Goal: Book appointment/travel/reservation

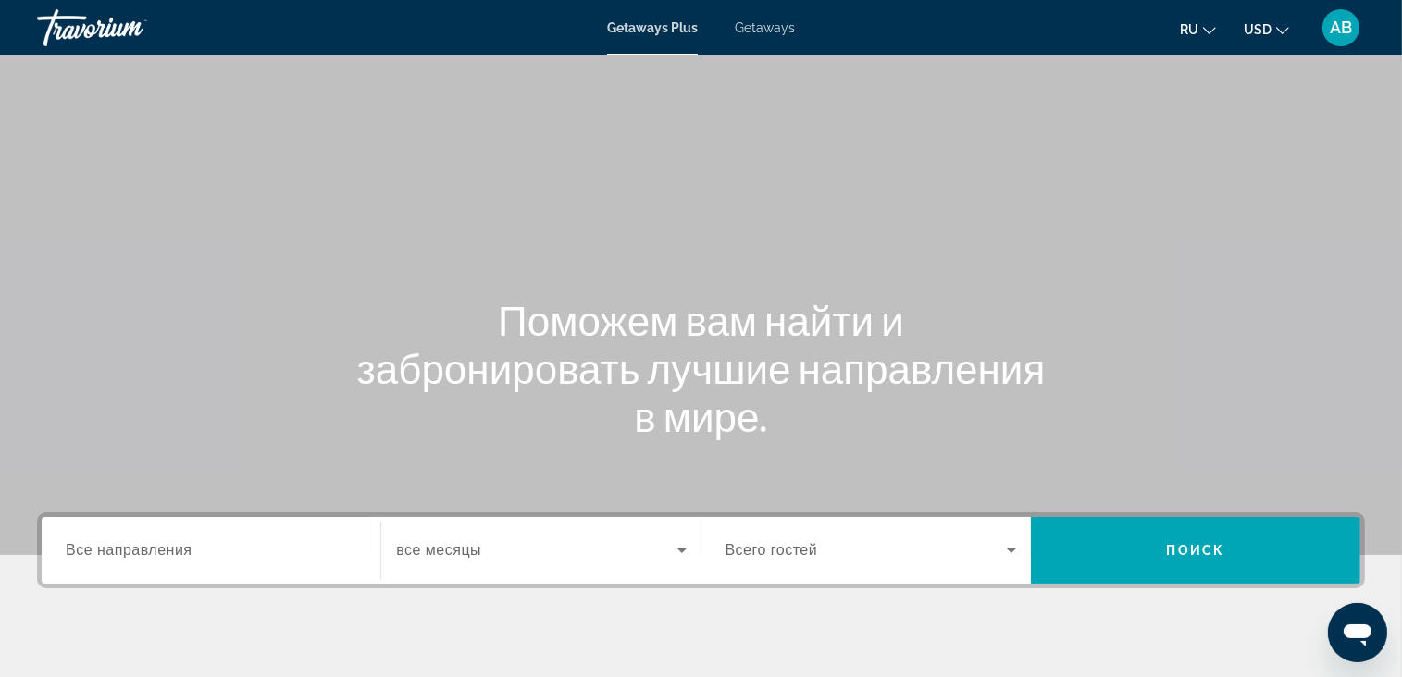
click at [781, 20] on span "Getaways" at bounding box center [765, 27] width 60 height 15
click at [1269, 29] on span "USD" at bounding box center [1258, 29] width 28 height 15
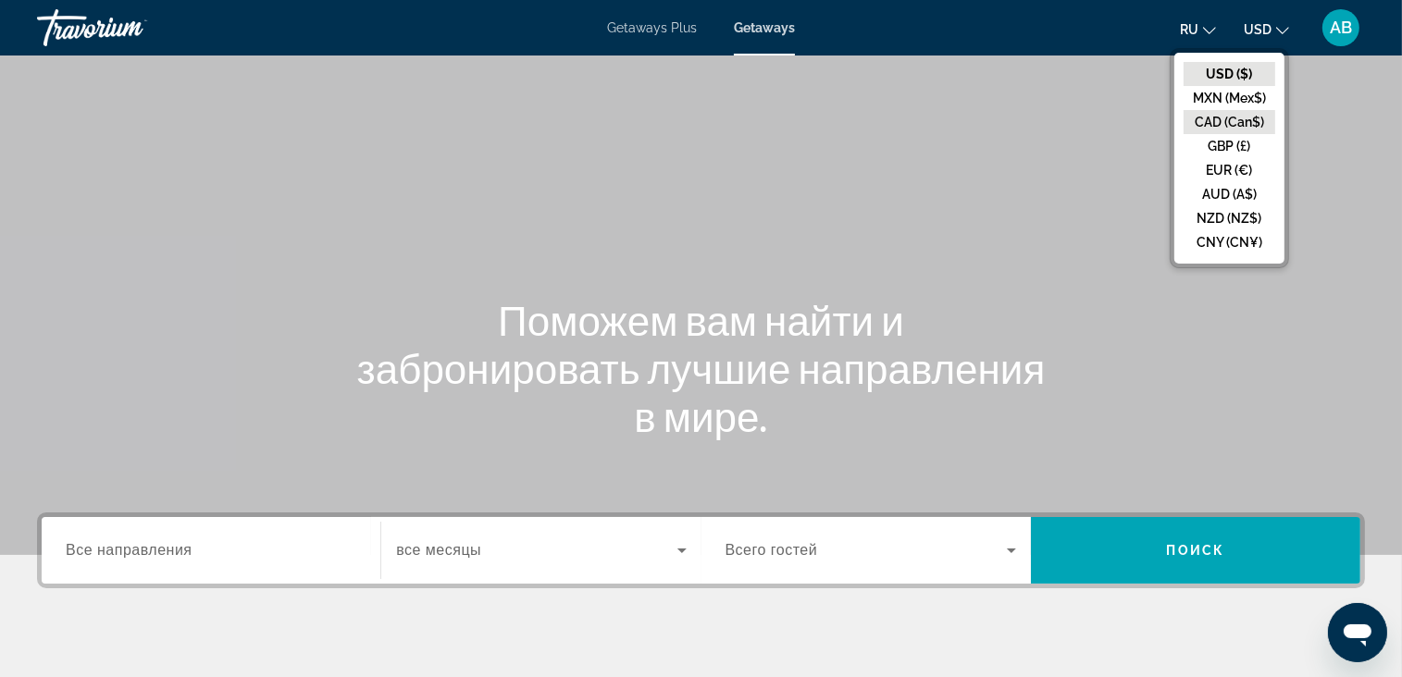
click at [1245, 126] on button "CAD (Can$)" at bounding box center [1229, 122] width 92 height 24
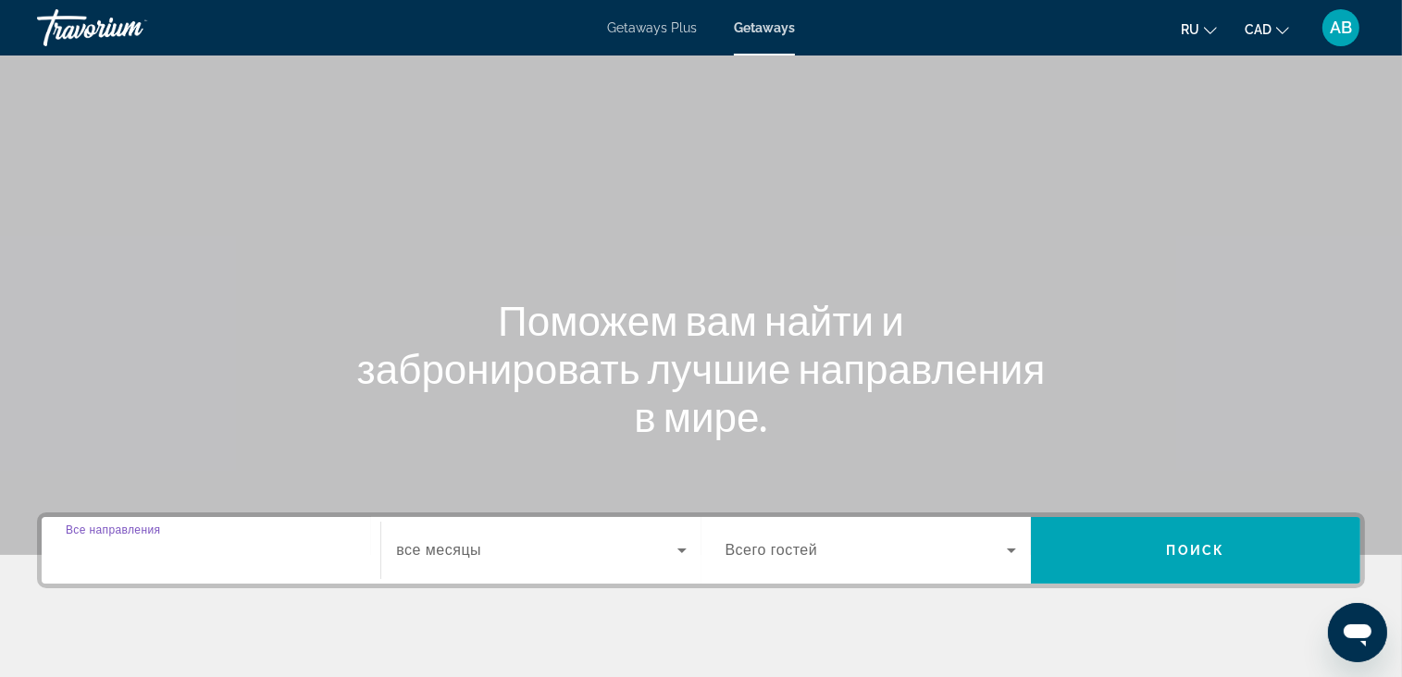
click at [204, 546] on input "Destination Все направления" at bounding box center [211, 551] width 291 height 22
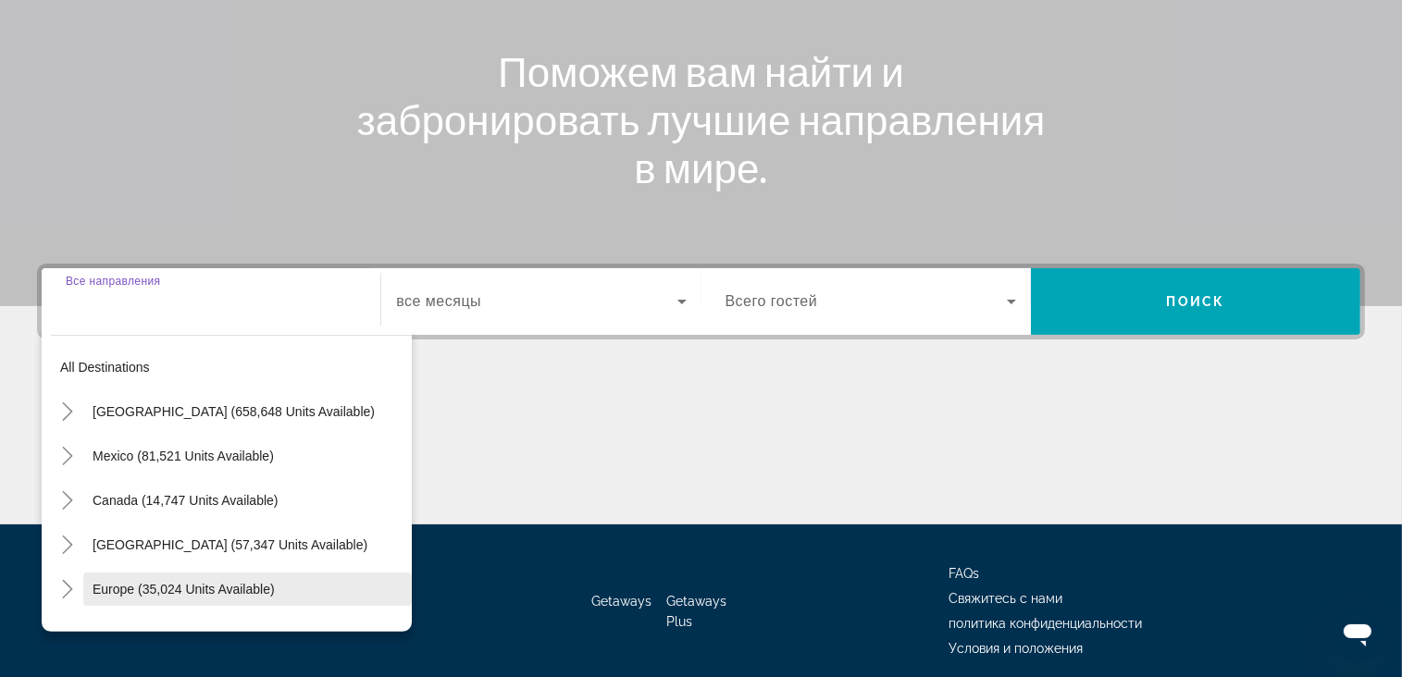
scroll to position [322, 0]
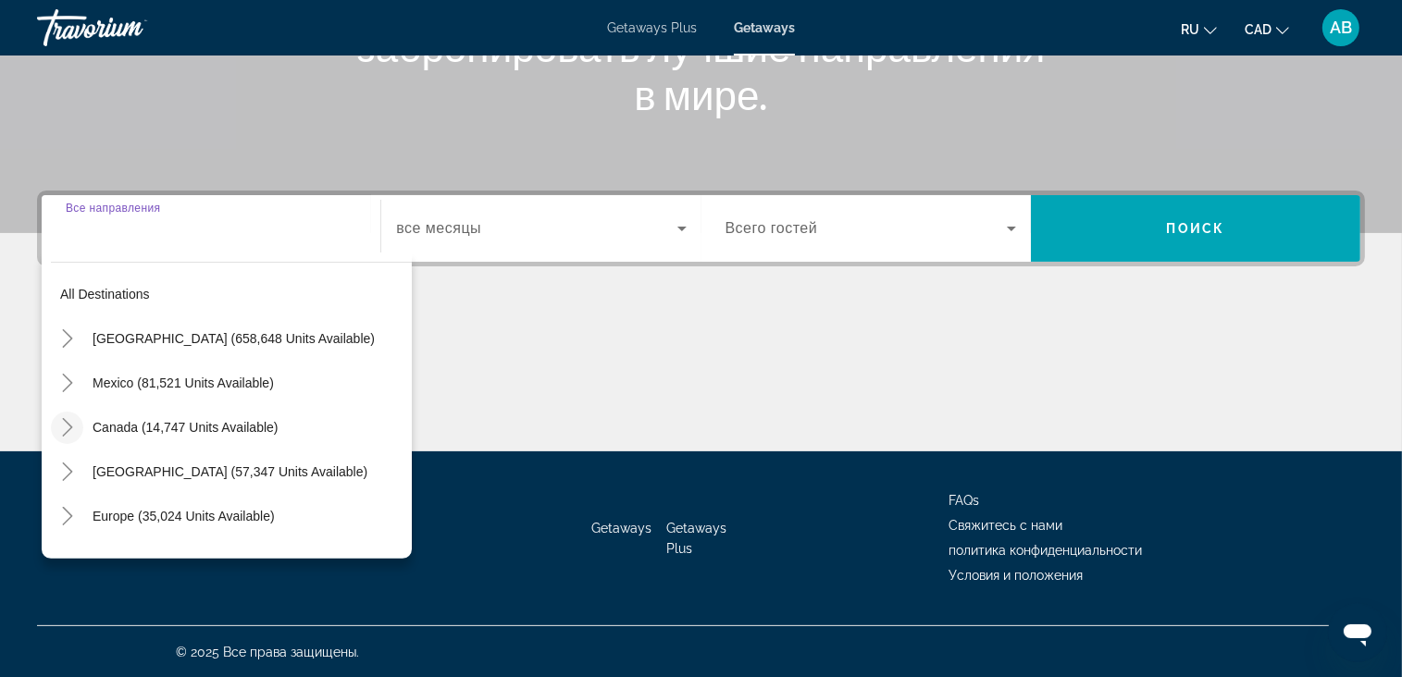
click at [81, 427] on mat-icon "Toggle Canada (14,747 units available)" at bounding box center [67, 428] width 32 height 32
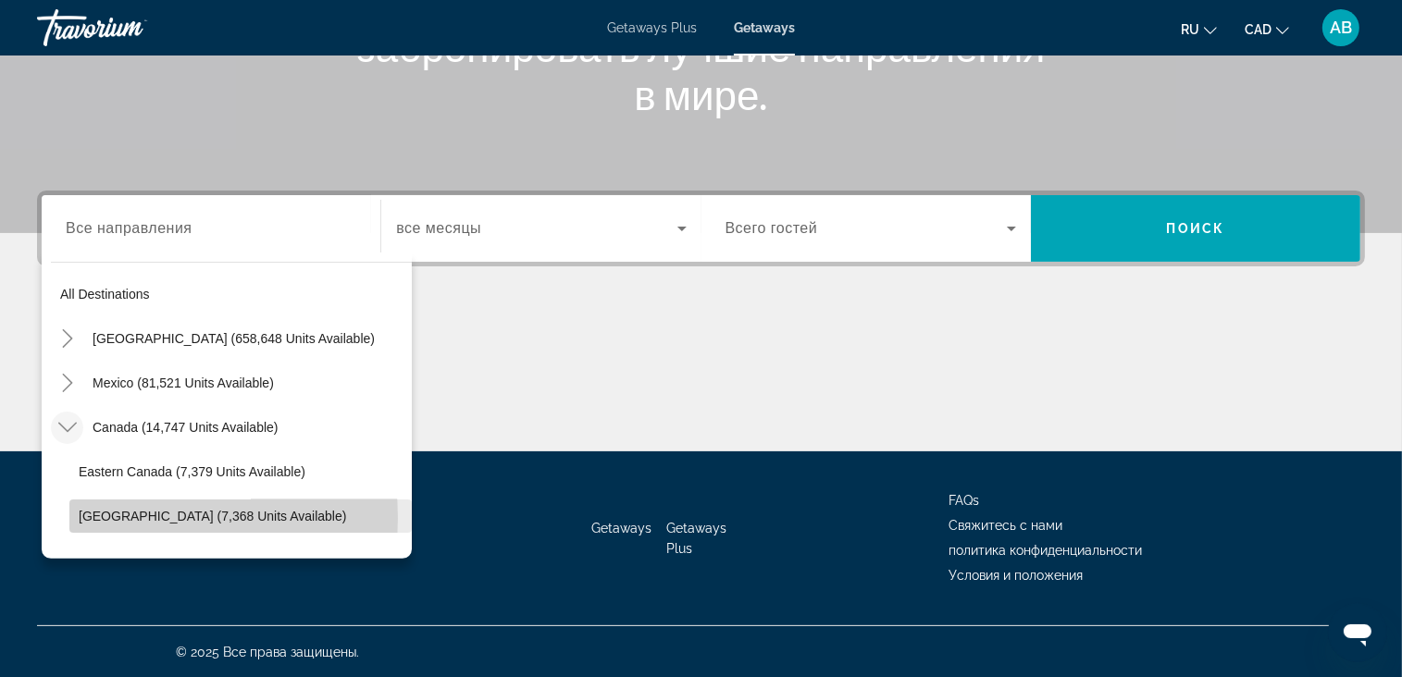
drag, startPoint x: 89, startPoint y: 517, endPoint x: 277, endPoint y: 432, distance: 206.2
click at [89, 519] on span "[GEOGRAPHIC_DATA] (7,368 units available)" at bounding box center [212, 516] width 267 height 15
type input "**********"
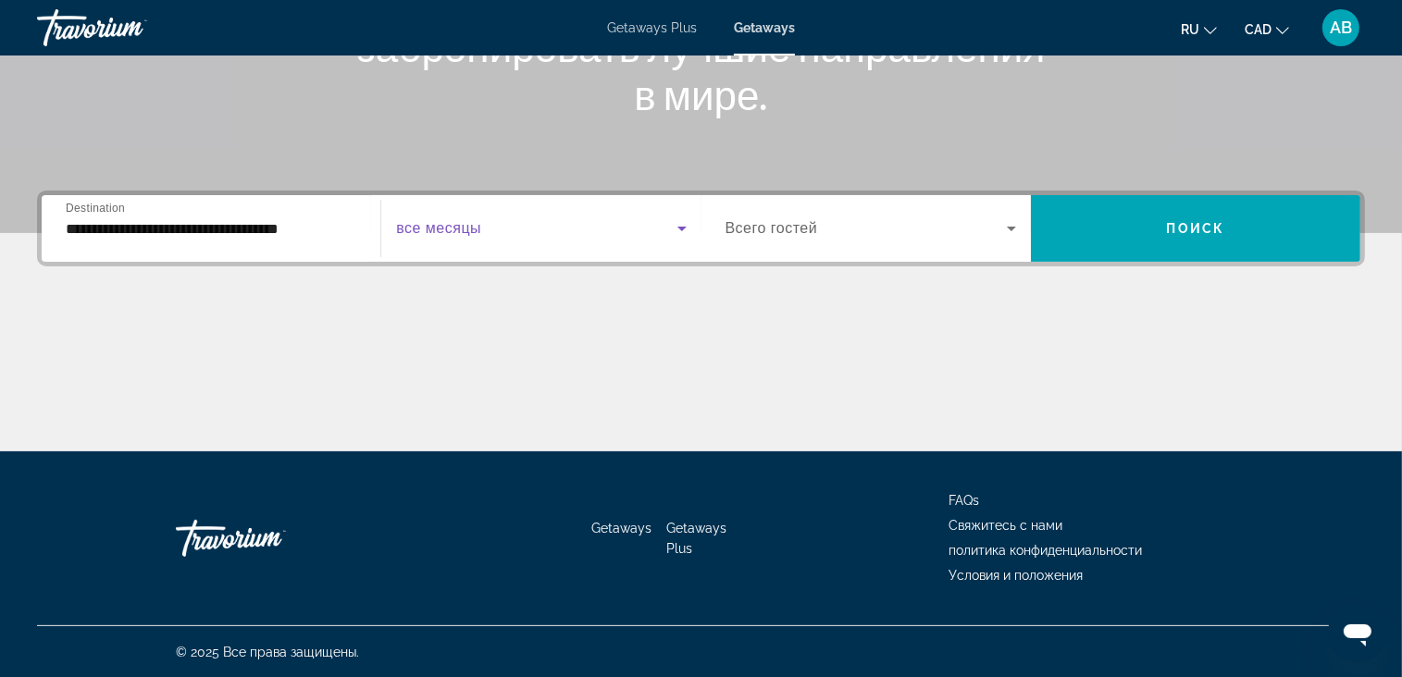
click at [510, 236] on span "Search widget" at bounding box center [536, 228] width 280 height 22
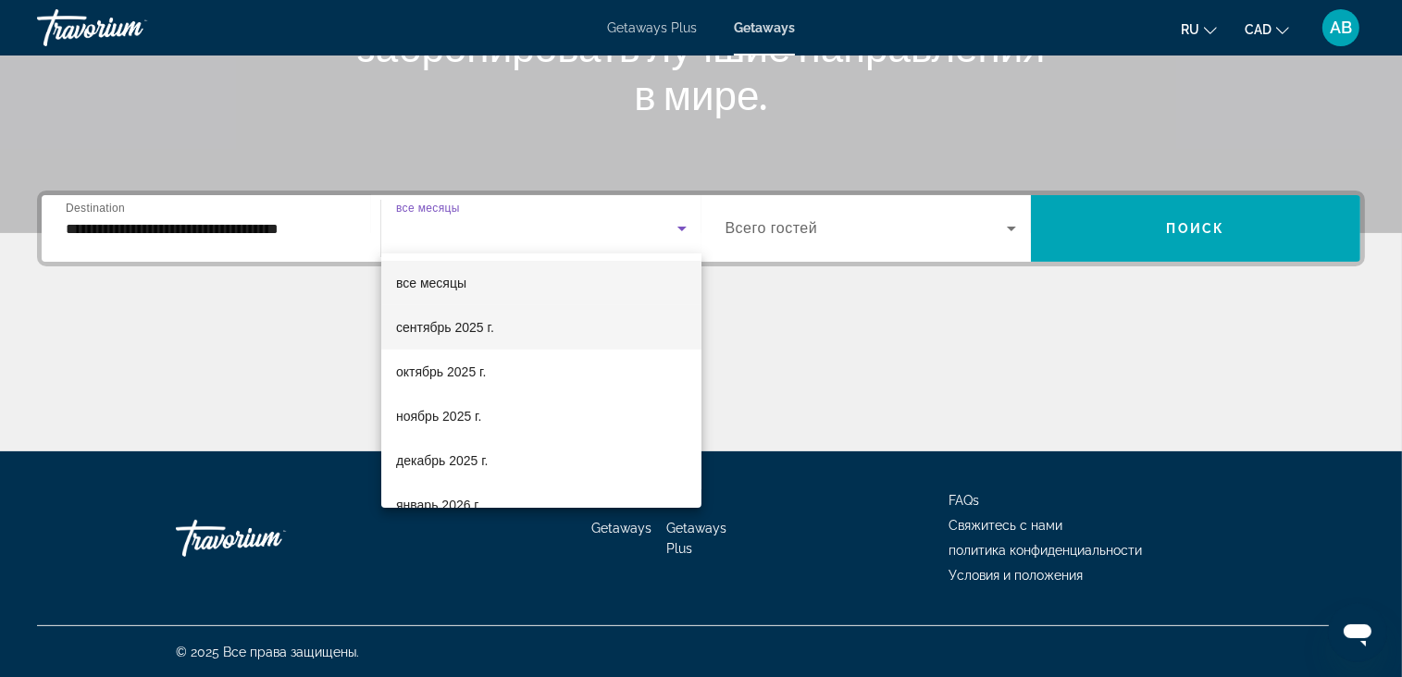
click at [445, 322] on span "сентябрь 2025 г." at bounding box center [445, 327] width 98 height 22
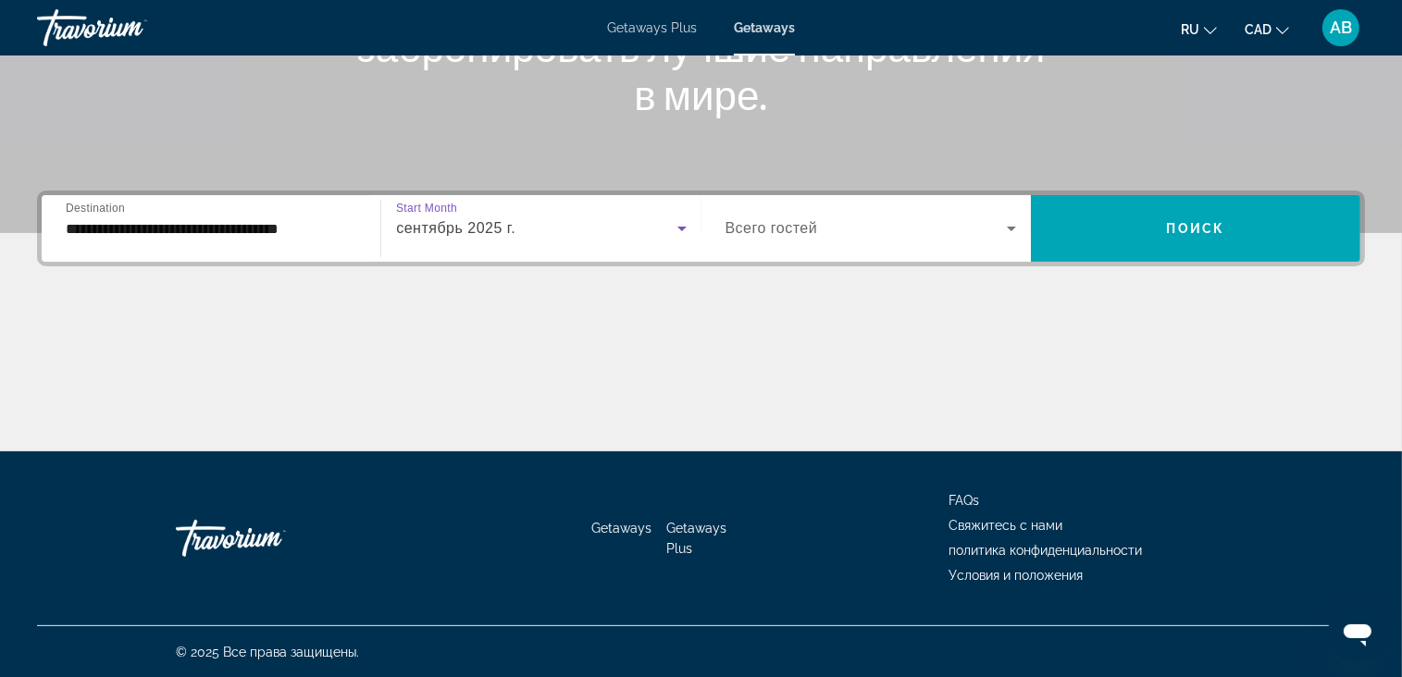
click at [826, 218] on span "Search widget" at bounding box center [865, 228] width 281 height 22
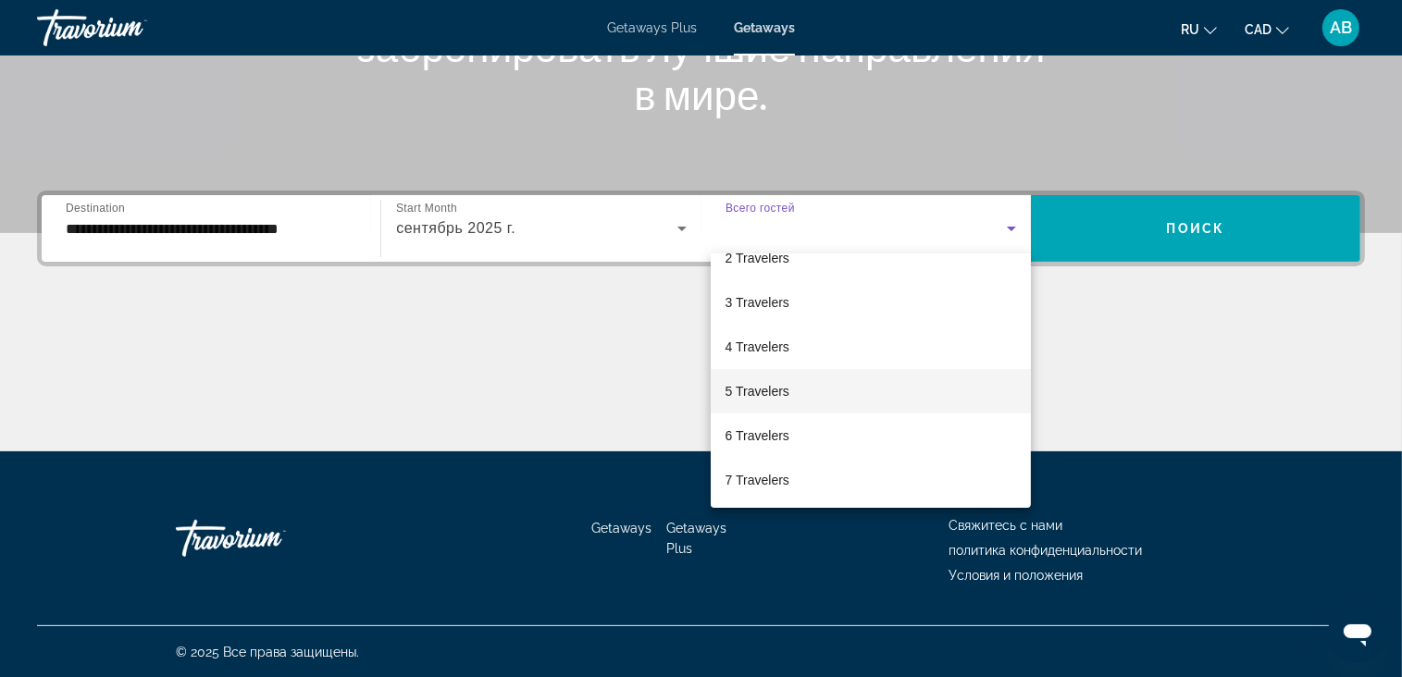
scroll to position [93, 0]
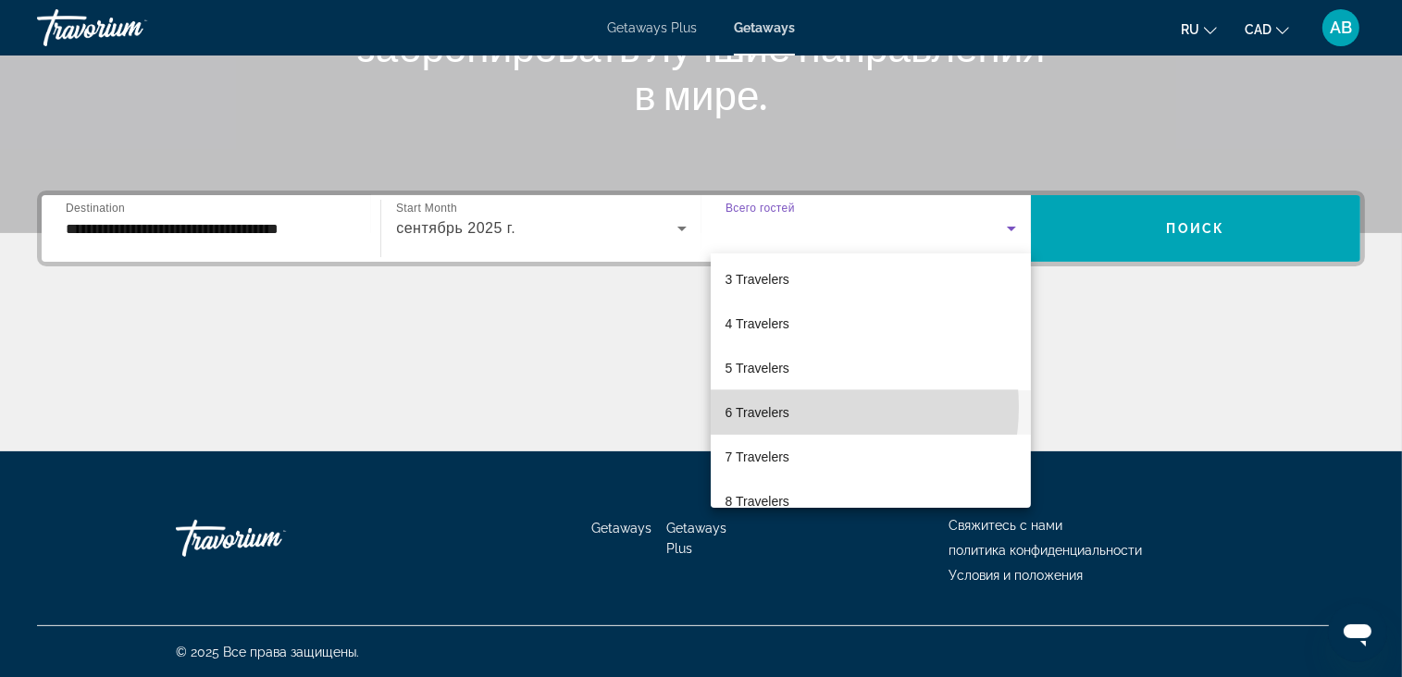
click at [799, 407] on mat-option "6 Travelers" at bounding box center [871, 412] width 320 height 44
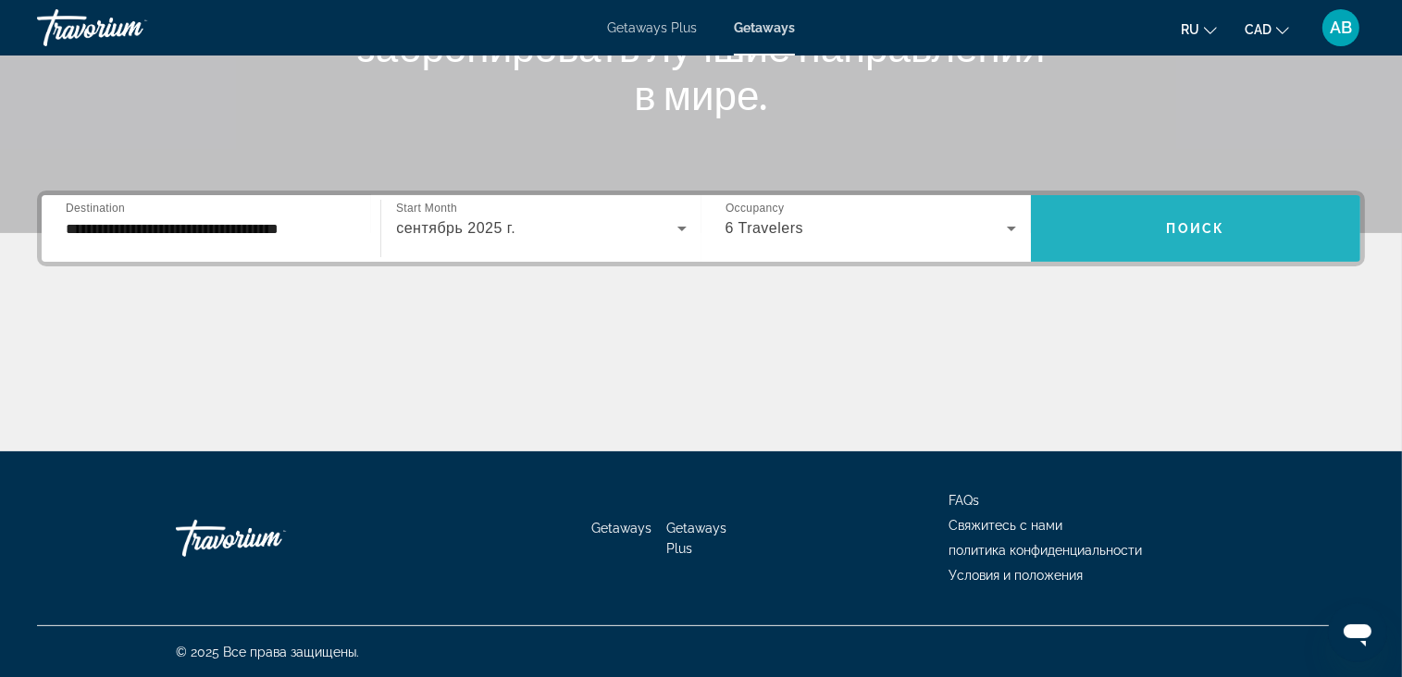
click at [1145, 203] on span "Search widget" at bounding box center [1195, 228] width 329 height 67
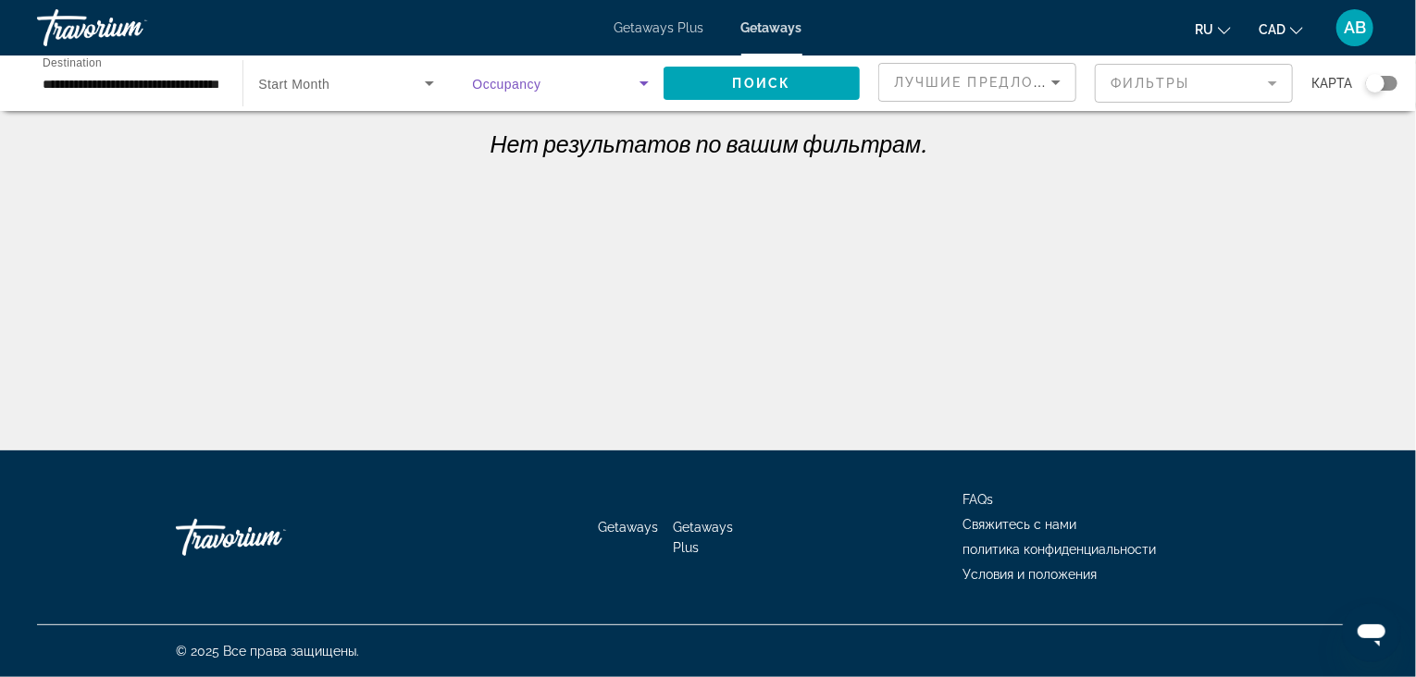
click at [607, 78] on span "Search widget" at bounding box center [556, 83] width 167 height 22
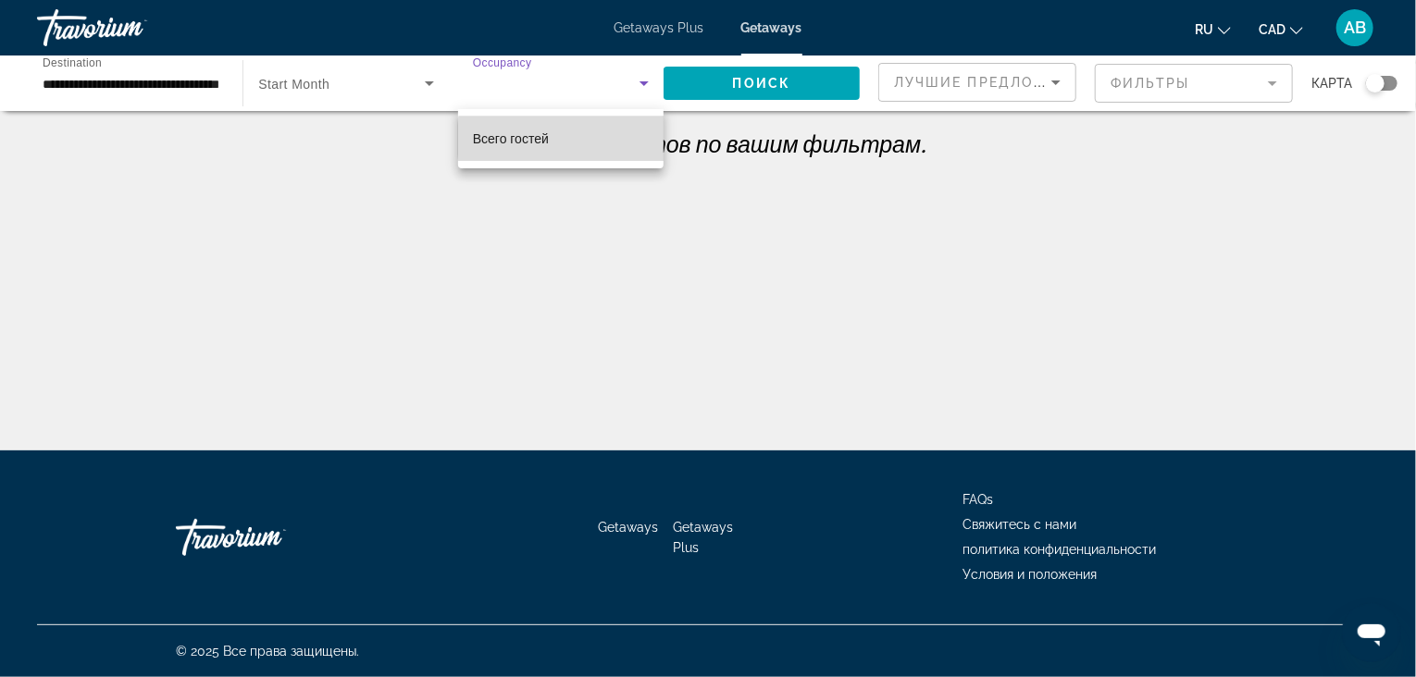
click at [588, 140] on mat-option "Всего гостей" at bounding box center [560, 139] width 205 height 44
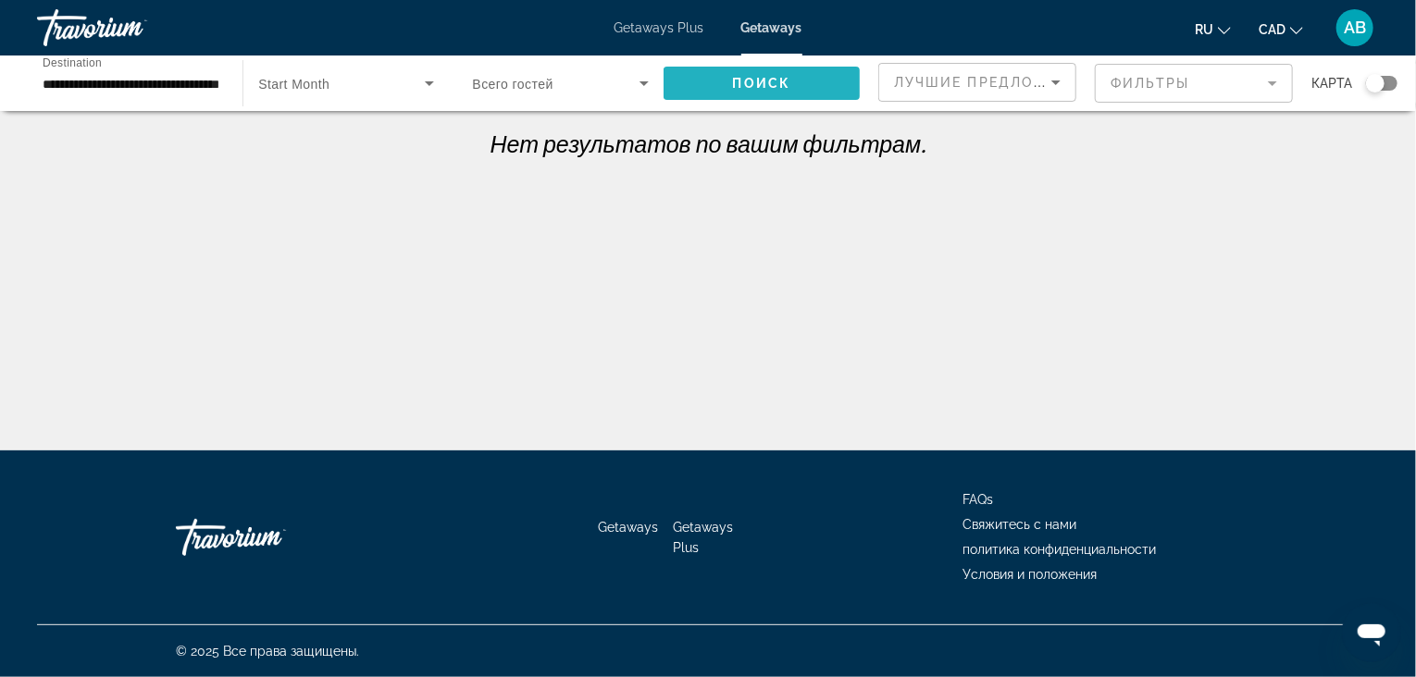
click at [788, 77] on span "Поиск" at bounding box center [762, 83] width 58 height 15
